Goal: Information Seeking & Learning: Learn about a topic

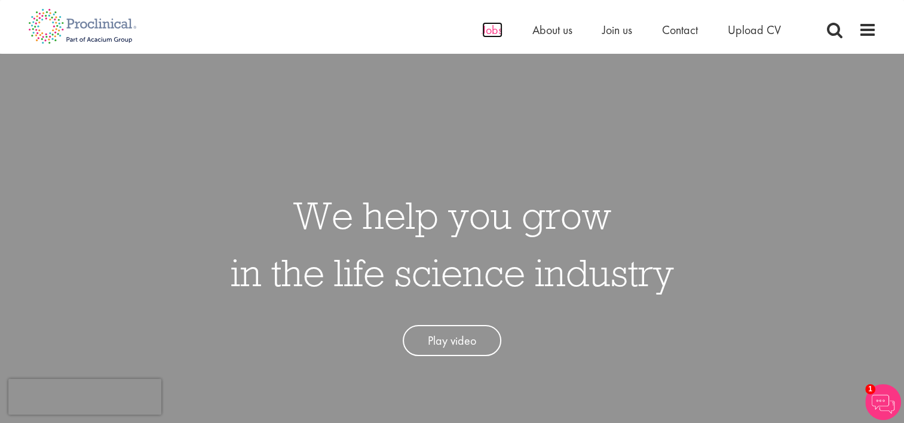
click at [489, 32] on span "Jobs" at bounding box center [492, 30] width 20 height 16
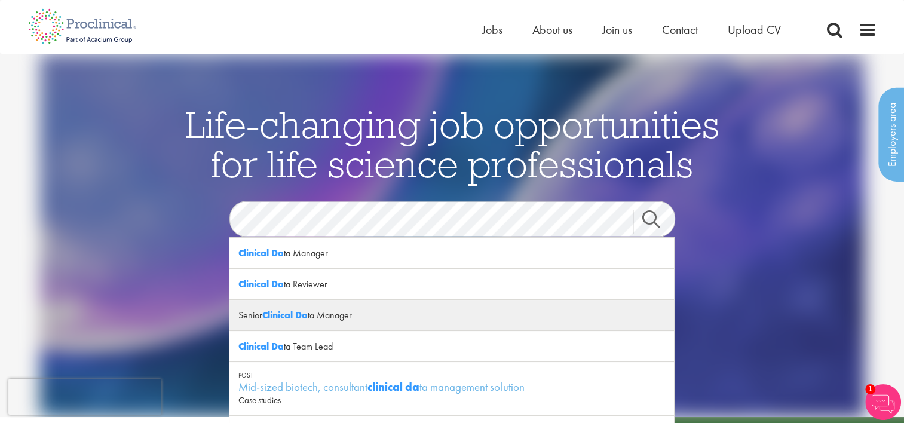
click at [321, 313] on div "Senior Clinical Da ta Manager" at bounding box center [451, 315] width 445 height 31
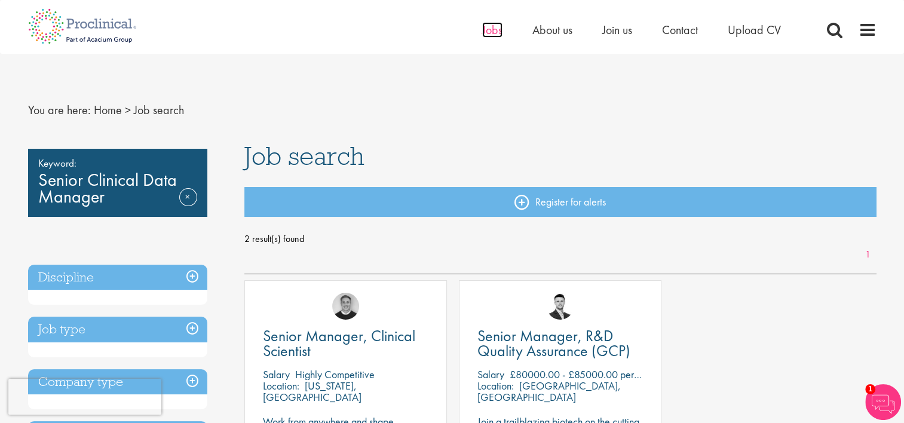
click at [492, 25] on span "Jobs" at bounding box center [492, 30] width 20 height 16
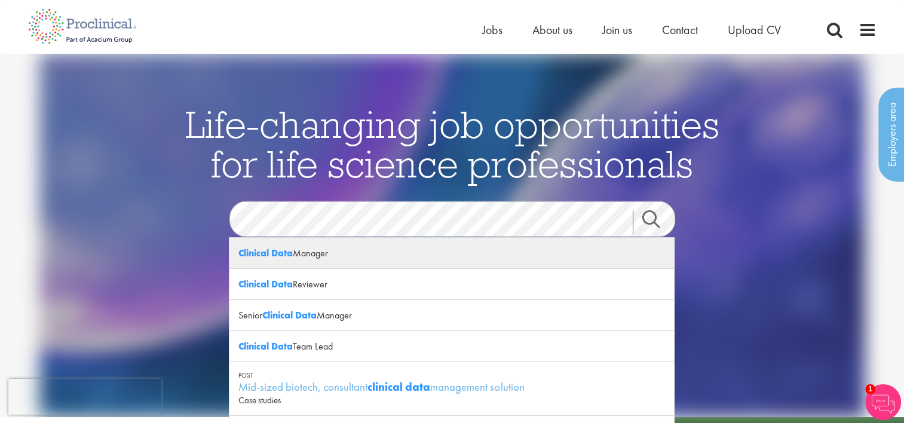
click at [325, 255] on div "Clinical Data Manager" at bounding box center [451, 253] width 445 height 31
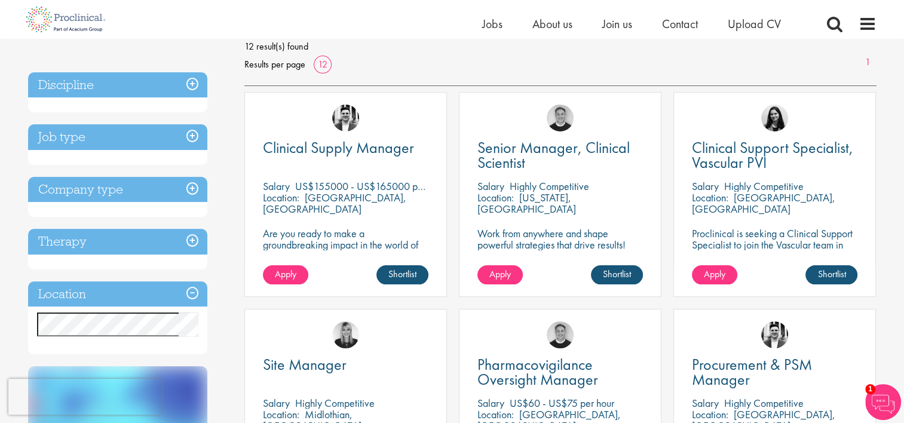
scroll to position [179, 0]
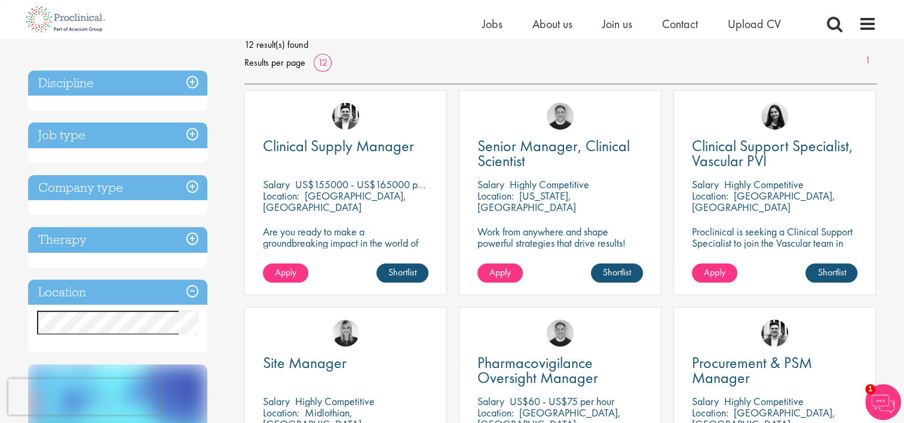
click at [192, 131] on h3 "Job type" at bounding box center [117, 135] width 179 height 26
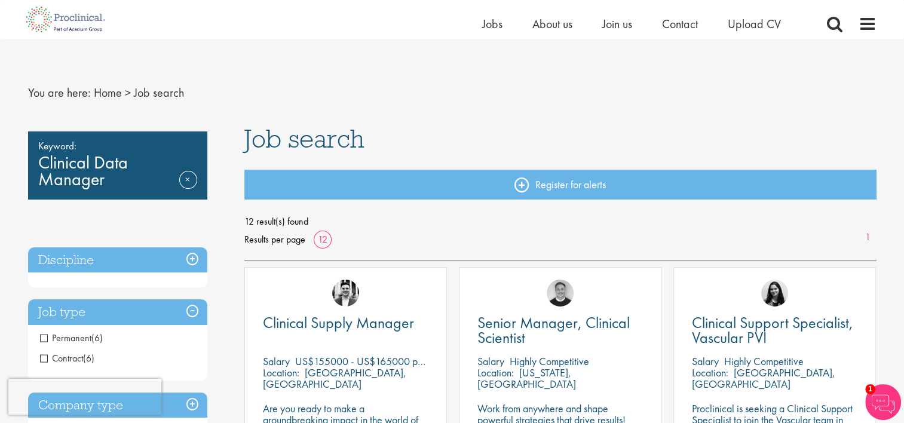
scroll to position [0, 0]
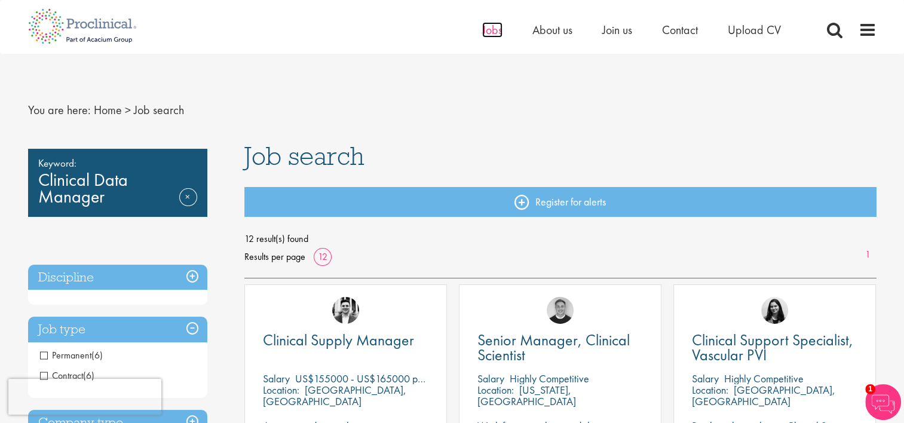
click at [488, 30] on span "Jobs" at bounding box center [492, 30] width 20 height 16
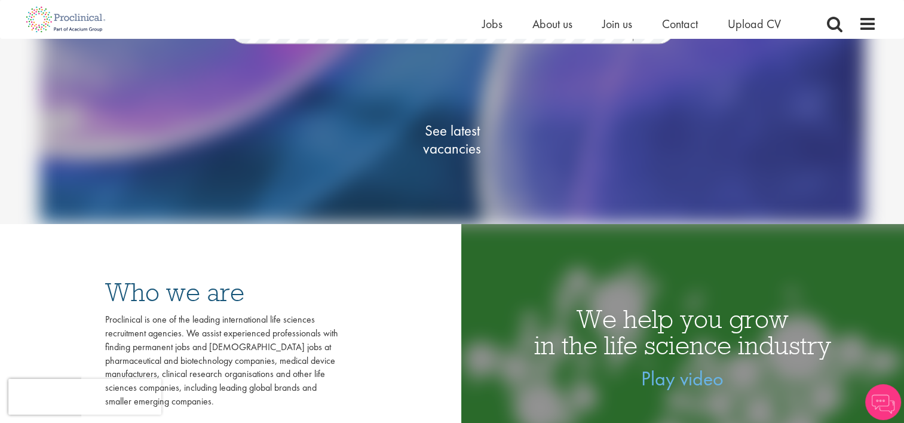
scroll to position [179, 0]
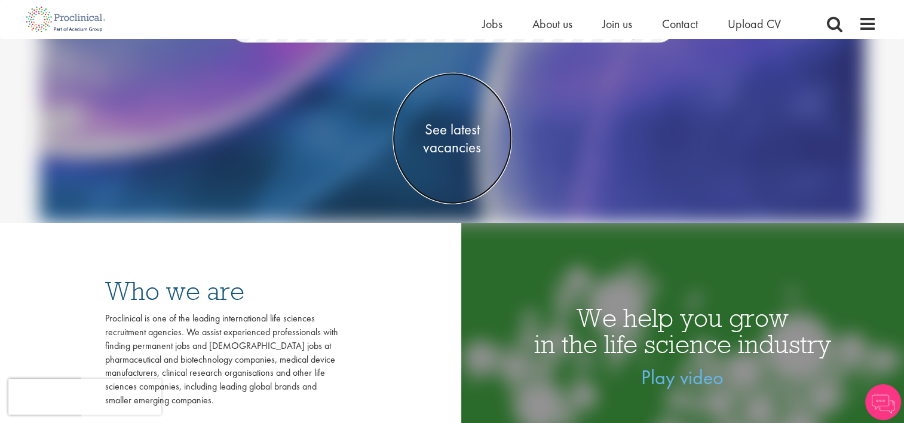
click at [443, 134] on span "See latest vacancies" at bounding box center [453, 139] width 120 height 36
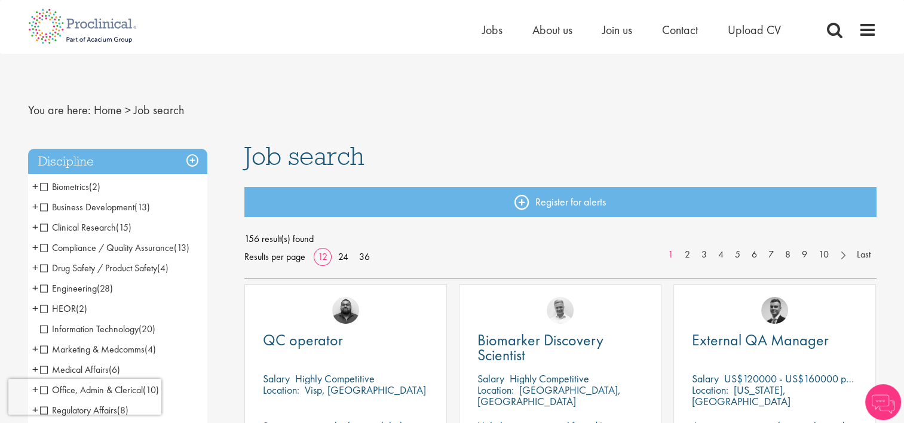
click at [43, 189] on span "Biometrics" at bounding box center [64, 186] width 49 height 13
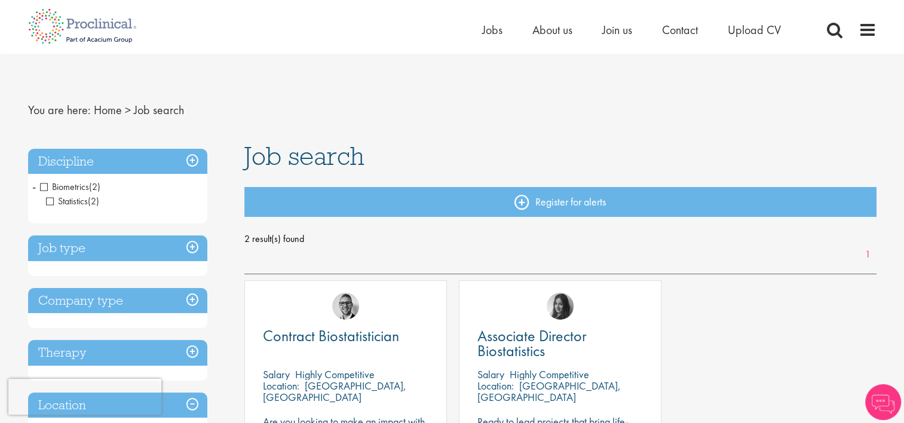
click at [43, 189] on span "Biometrics" at bounding box center [64, 186] width 49 height 13
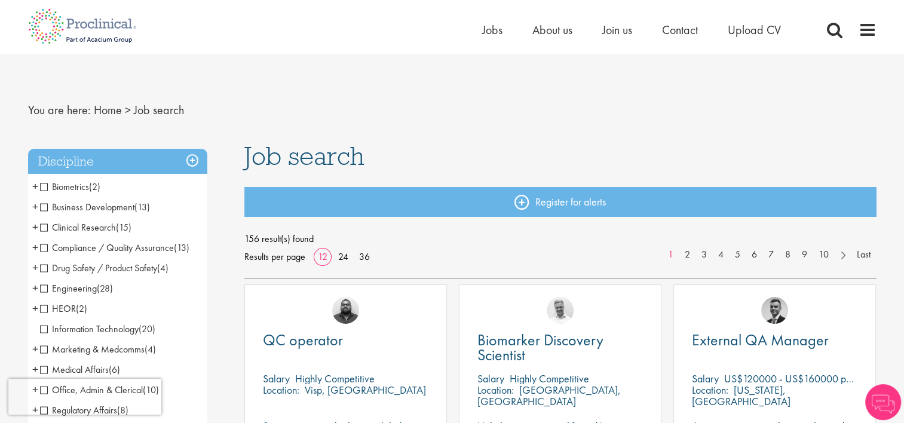
click at [45, 207] on span "Business Development" at bounding box center [87, 207] width 94 height 13
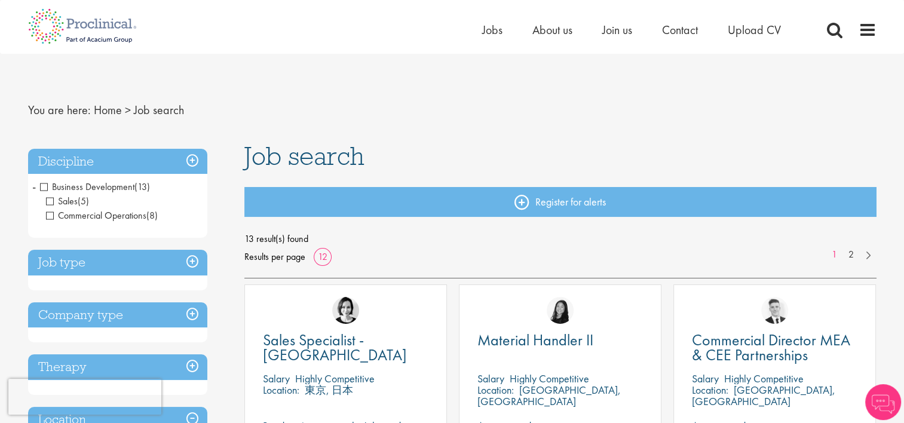
click at [44, 184] on span "Business Development" at bounding box center [87, 186] width 94 height 13
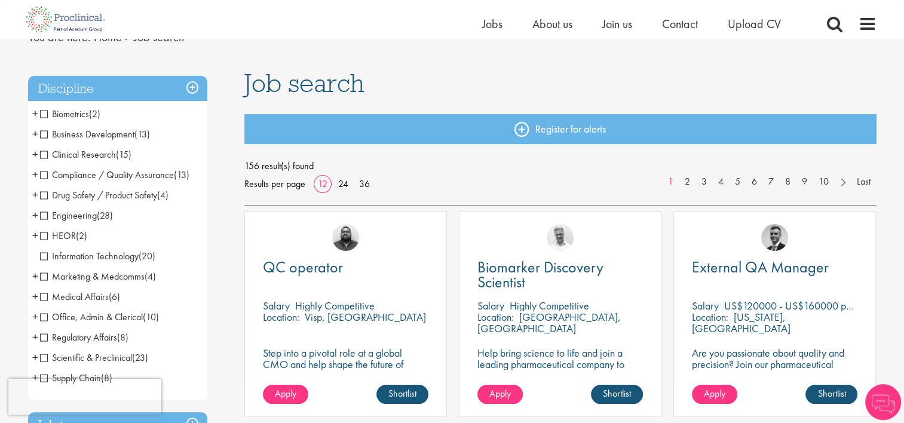
scroll to position [60, 0]
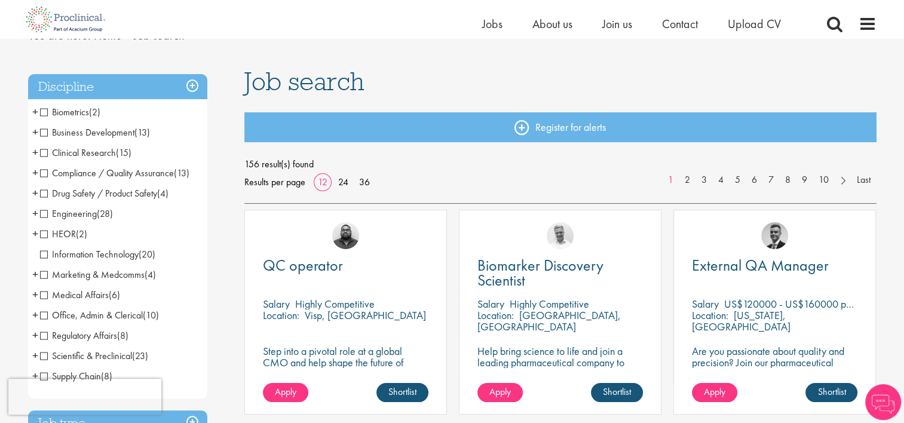
click at [45, 192] on span "Drug Safety / Product Safety" at bounding box center [98, 193] width 117 height 13
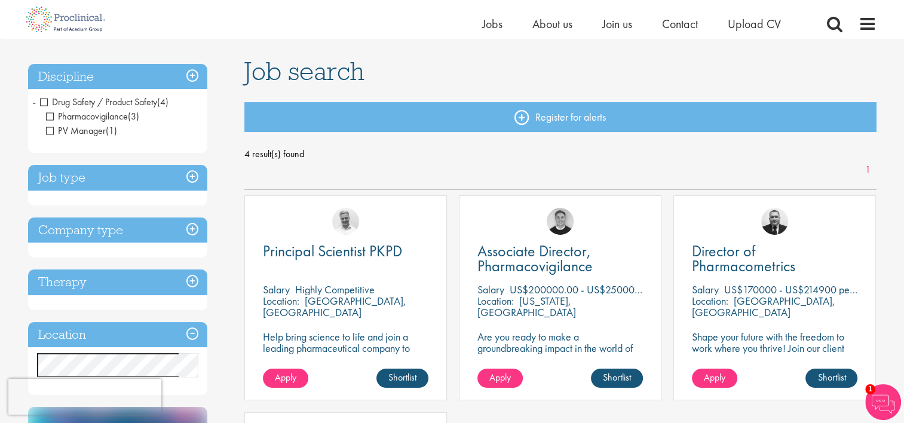
scroll to position [60, 0]
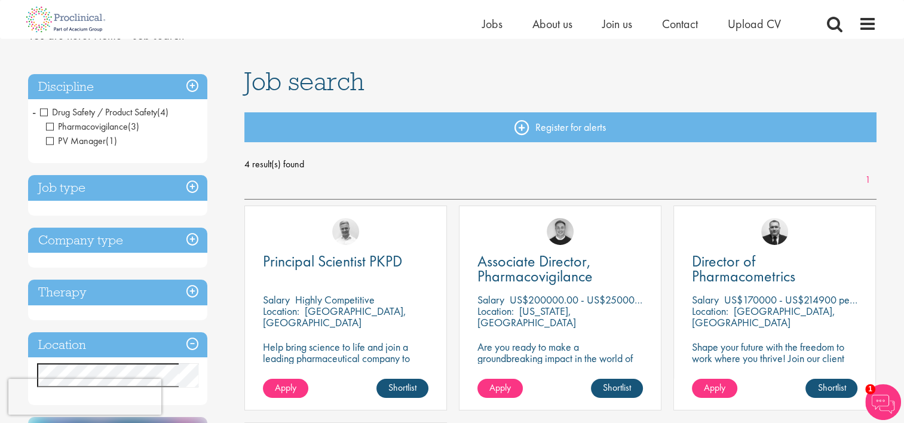
click at [42, 115] on span "Drug Safety / Product Safety" at bounding box center [98, 112] width 117 height 13
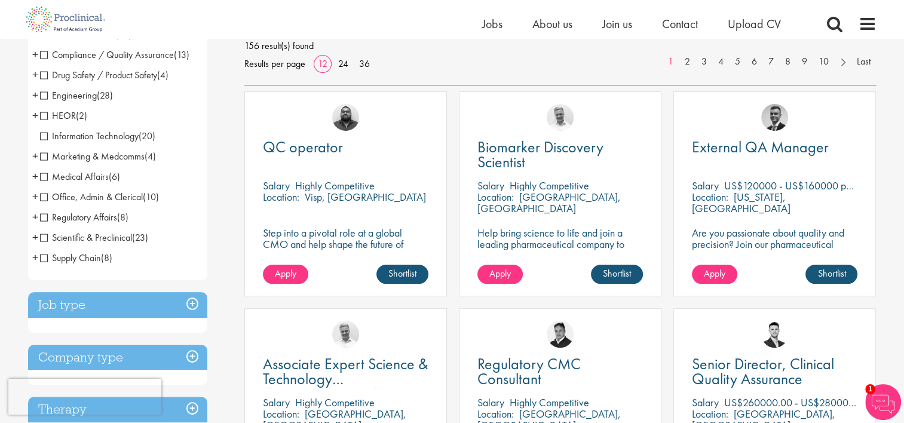
scroll to position [179, 0]
